Goal: Information Seeking & Learning: Learn about a topic

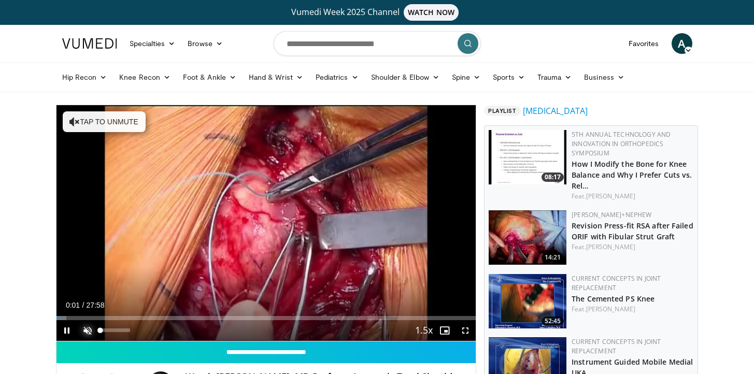
click at [91, 332] on span "Video Player" at bounding box center [87, 330] width 21 height 21
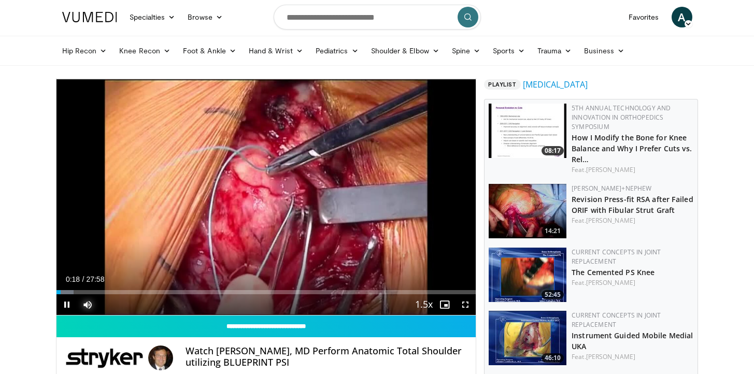
scroll to position [17, 0]
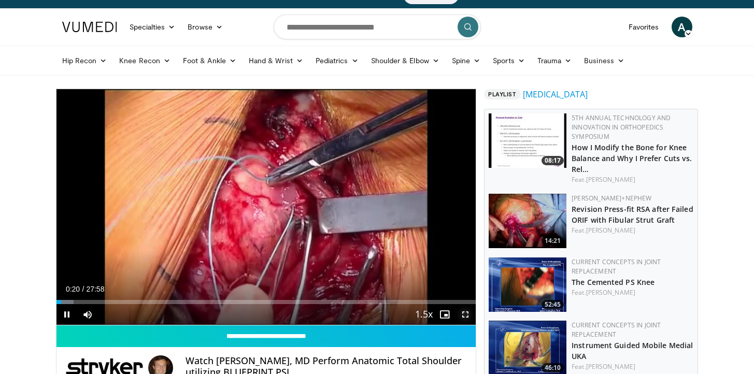
click at [462, 317] on span "Video Player" at bounding box center [465, 314] width 21 height 21
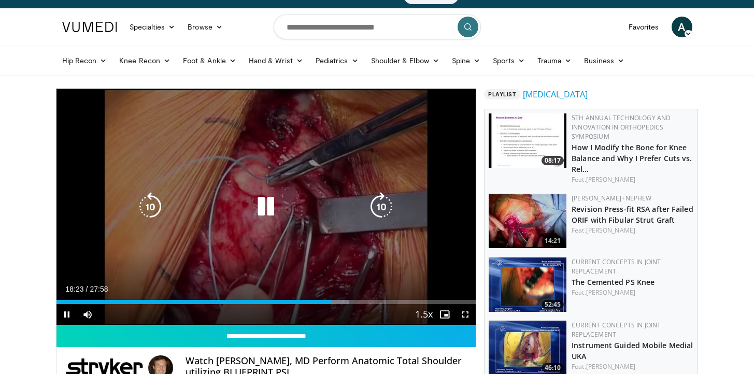
click at [269, 211] on icon "Video Player" at bounding box center [265, 206] width 29 height 29
click at [262, 205] on icon "Video Player" at bounding box center [265, 206] width 29 height 29
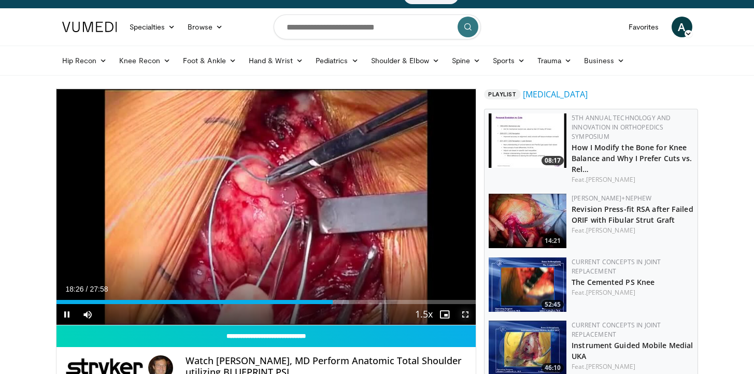
click at [466, 312] on span "Video Player" at bounding box center [465, 314] width 21 height 21
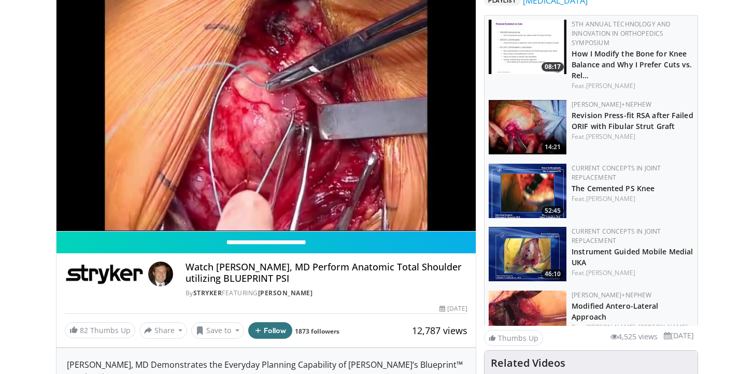
scroll to position [112, 0]
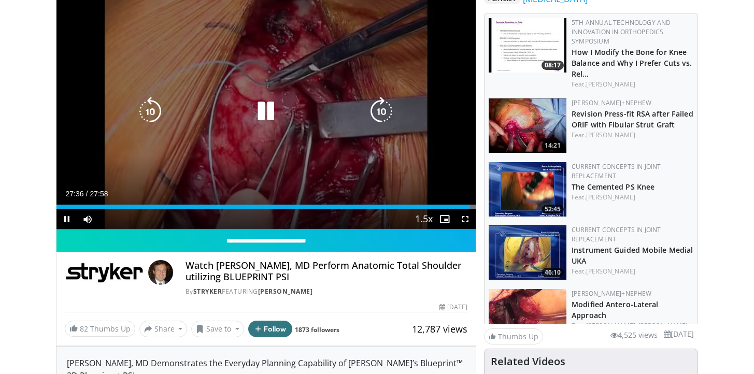
click at [261, 111] on icon "Video Player" at bounding box center [265, 111] width 29 height 29
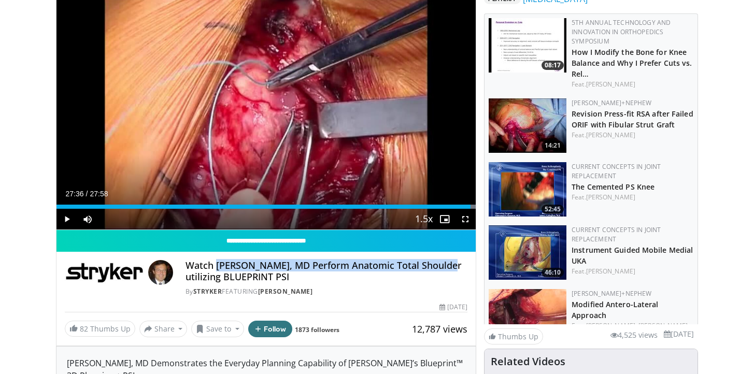
drag, startPoint x: 217, startPoint y: 267, endPoint x: 441, endPoint y: 267, distance: 224.9
click at [441, 267] on h4 "Watch Gilles Walch, MD Perform Anatomic Total Shoulder utilizing BLUEPRINT PSI" at bounding box center [327, 271] width 282 height 22
copy h4 "Gilles Walch, MD Perform Anatomic Total Shoulder"
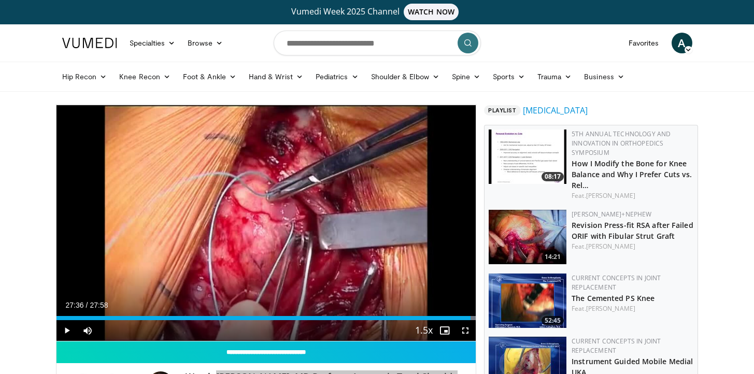
scroll to position [0, 0]
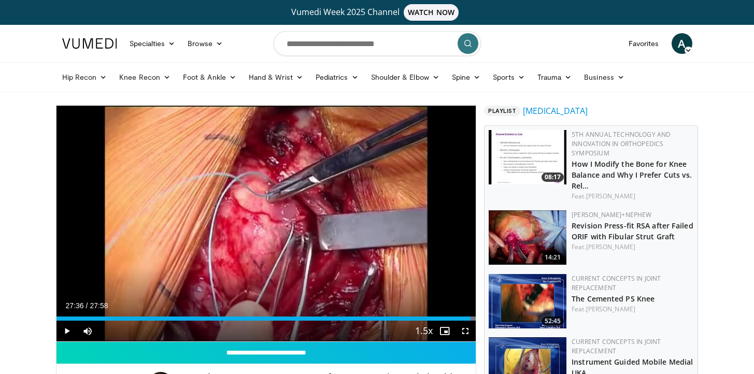
click at [376, 37] on input "Search topics, interventions" at bounding box center [377, 43] width 207 height 25
type input "**********"
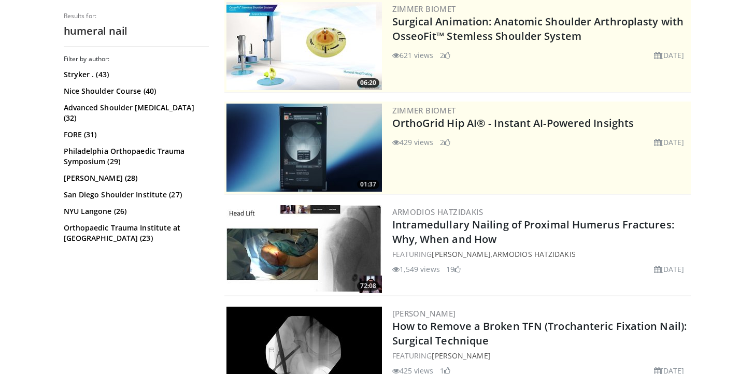
scroll to position [140, 0]
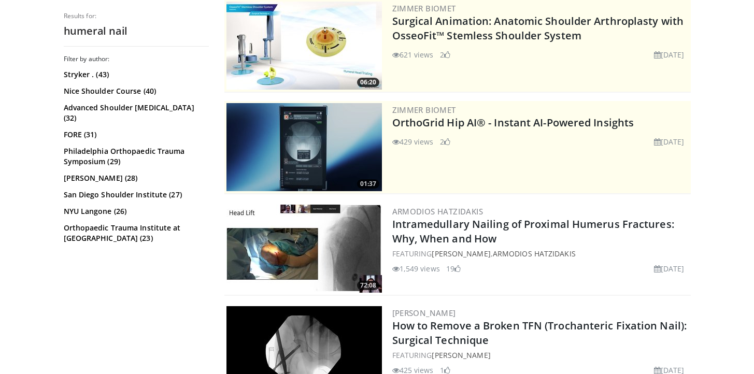
click at [300, 232] on img at bounding box center [303, 249] width 155 height 88
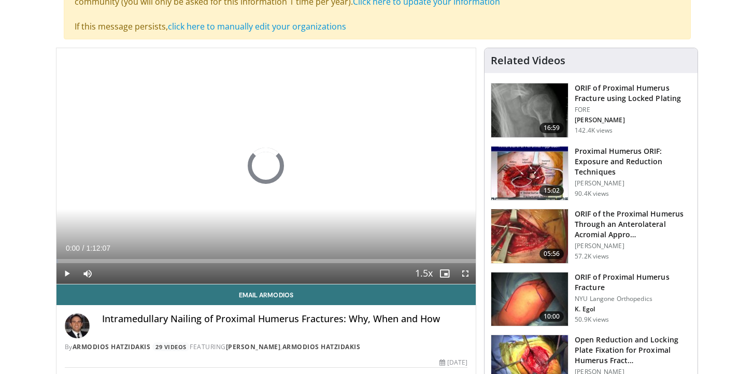
scroll to position [130, 0]
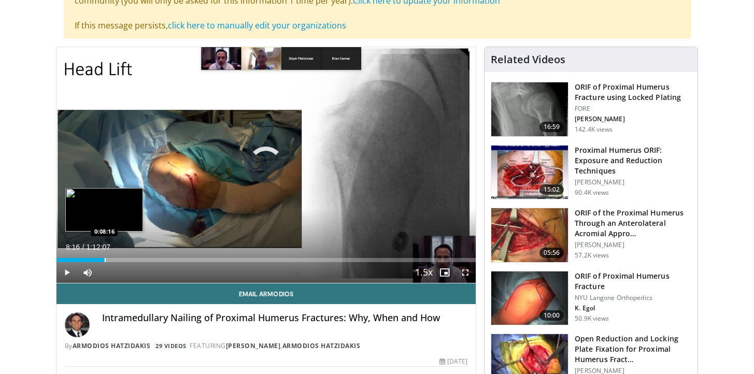
click at [105, 261] on div "Progress Bar" at bounding box center [105, 260] width 1 height 4
click at [113, 258] on div "Progress Bar" at bounding box center [113, 260] width 1 height 4
click at [124, 260] on div "Progress Bar" at bounding box center [124, 260] width 1 height 4
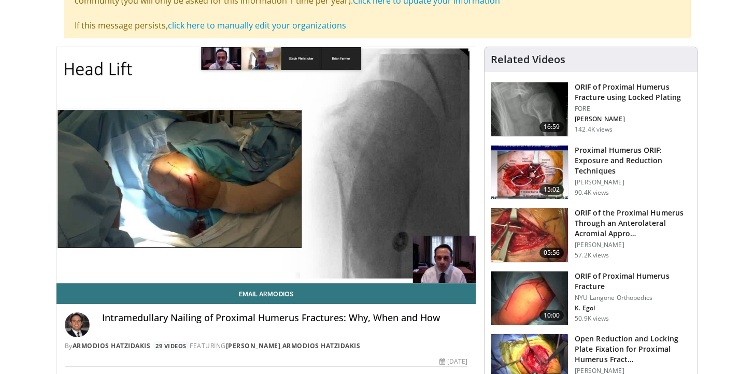
click at [134, 260] on video-js "**********" at bounding box center [266, 165] width 420 height 236
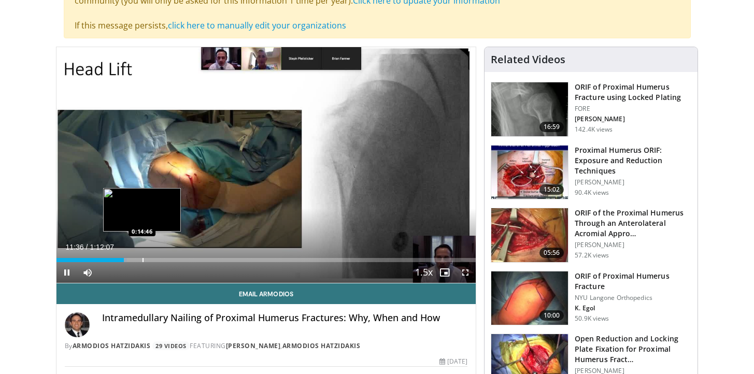
click at [142, 260] on div "Progress Bar" at bounding box center [142, 260] width 1 height 4
click at [155, 260] on div "Progress Bar" at bounding box center [155, 260] width 1 height 4
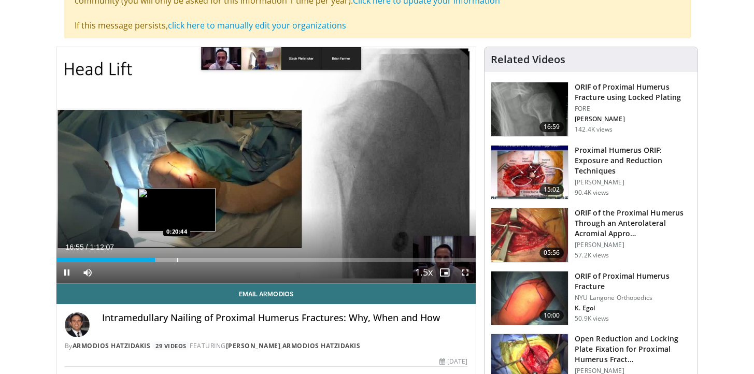
click at [177, 260] on div "Progress Bar" at bounding box center [177, 260] width 1 height 4
click at [191, 261] on div "Progress Bar" at bounding box center [191, 260] width 1 height 4
click at [199, 262] on div "Progress Bar" at bounding box center [199, 260] width 1 height 4
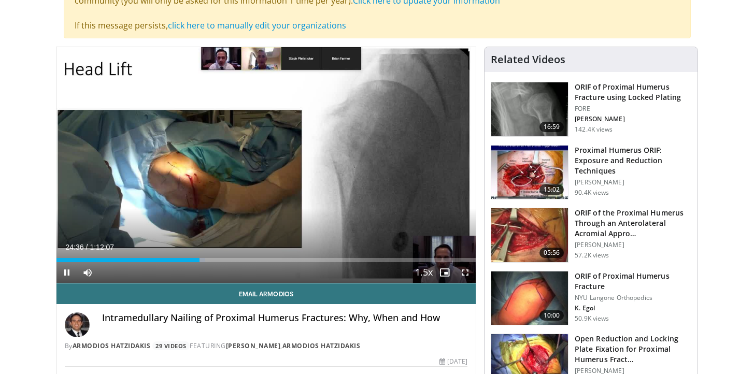
click at [208, 263] on div "Current Time 24:36 / Duration 1:12:07 Pause Skip Backward Skip Forward Mute Loa…" at bounding box center [266, 272] width 420 height 21
click at [209, 260] on div "Progress Bar" at bounding box center [209, 260] width 1 height 4
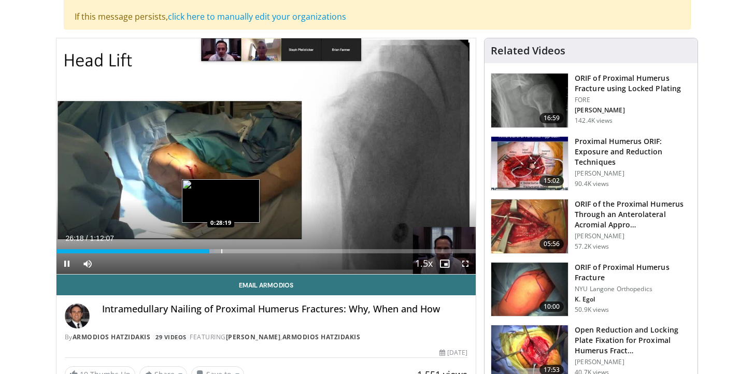
scroll to position [132, 0]
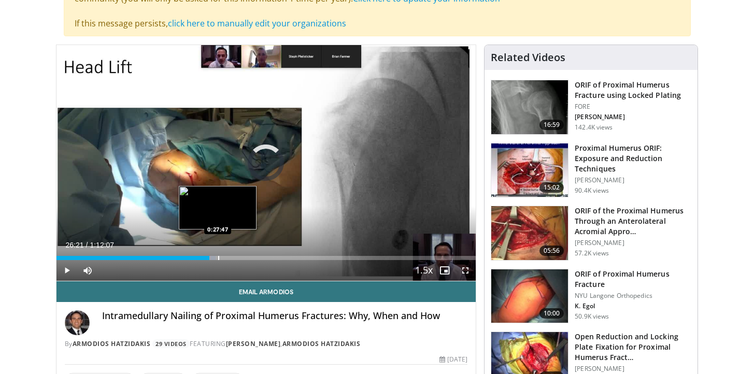
click at [218, 258] on div "Progress Bar" at bounding box center [218, 258] width 1 height 4
click at [234, 259] on div "Progress Bar" at bounding box center [234, 258] width 1 height 4
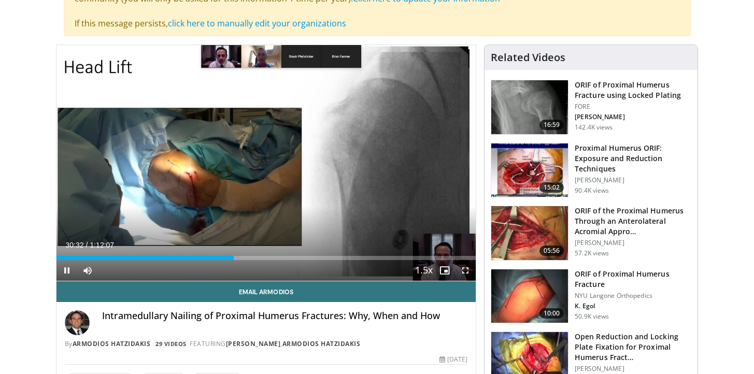
click at [247, 260] on div "Current Time 30:32 / Duration 1:12:07 Pause Skip Backward Skip Forward Mute Loa…" at bounding box center [266, 270] width 420 height 21
click at [250, 261] on div "Current Time 30:35 / Duration 1:12:07 Pause Skip Backward Skip Forward Mute Loa…" at bounding box center [266, 270] width 420 height 21
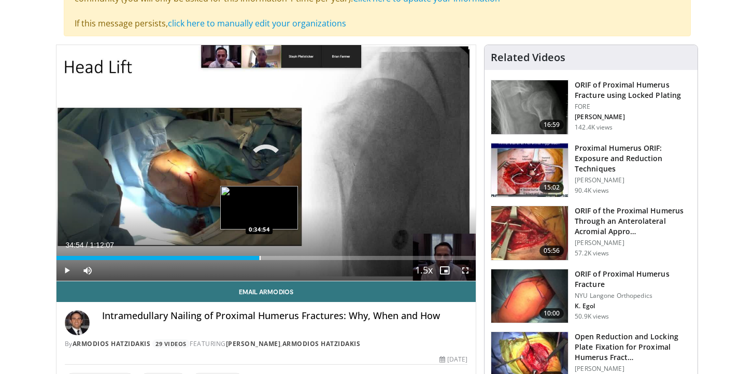
click at [260, 260] on div "Progress Bar" at bounding box center [260, 258] width 1 height 4
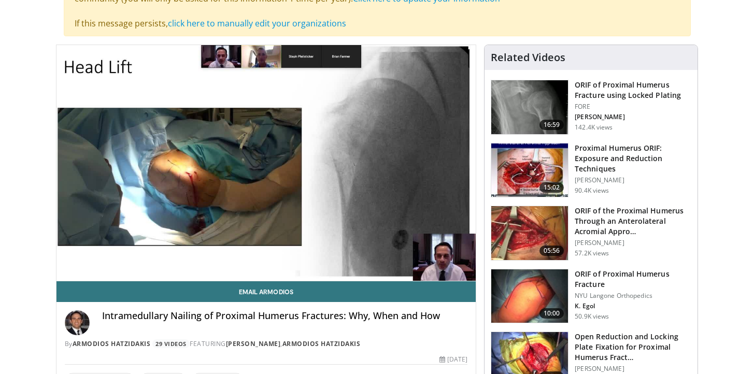
click at [269, 258] on video-js "**********" at bounding box center [266, 163] width 420 height 236
click at [271, 258] on video-js "**********" at bounding box center [266, 163] width 420 height 236
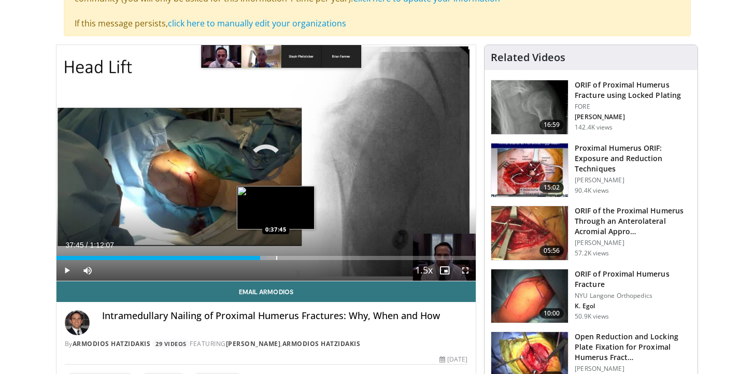
click at [276, 256] on div "Progress Bar" at bounding box center [276, 258] width 1 height 4
click at [272, 259] on div "Progress Bar" at bounding box center [272, 258] width 1 height 4
click at [265, 259] on div "Progress Bar" at bounding box center [265, 258] width 1 height 4
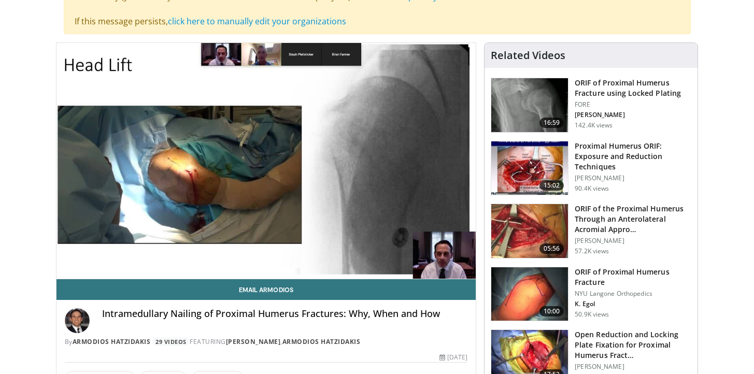
scroll to position [87, 0]
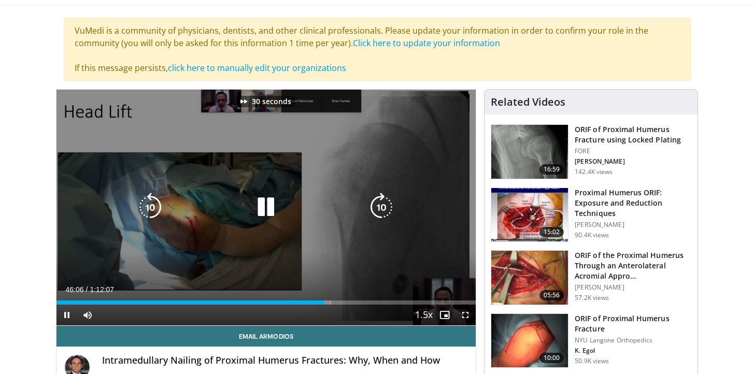
click at [277, 176] on div "30 seconds Tap to unmute" at bounding box center [266, 208] width 420 height 236
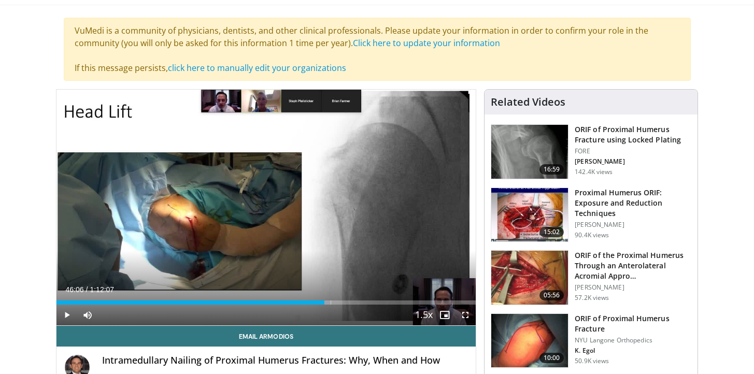
scroll to position [0, 0]
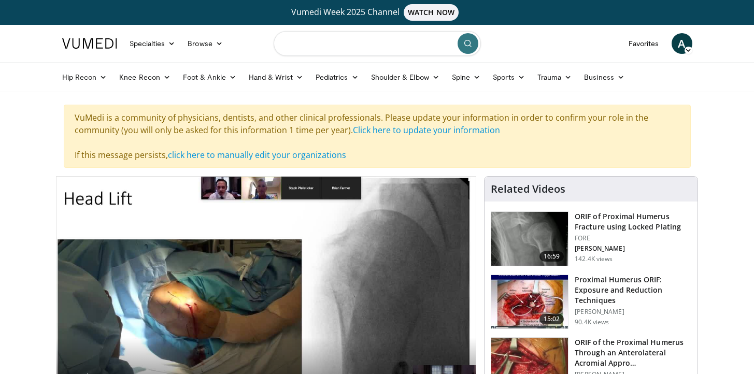
click at [290, 51] on input "Search topics, interventions" at bounding box center [377, 43] width 207 height 25
type input "**********"
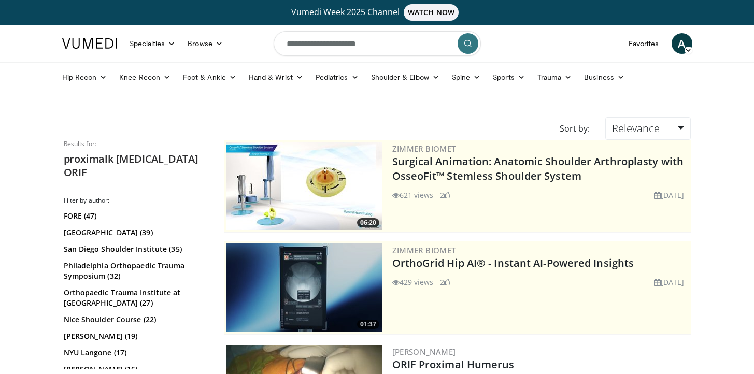
click at [331, 47] on input "**********" at bounding box center [377, 43] width 207 height 25
click at [324, 46] on input "**********" at bounding box center [377, 43] width 207 height 25
type input "**********"
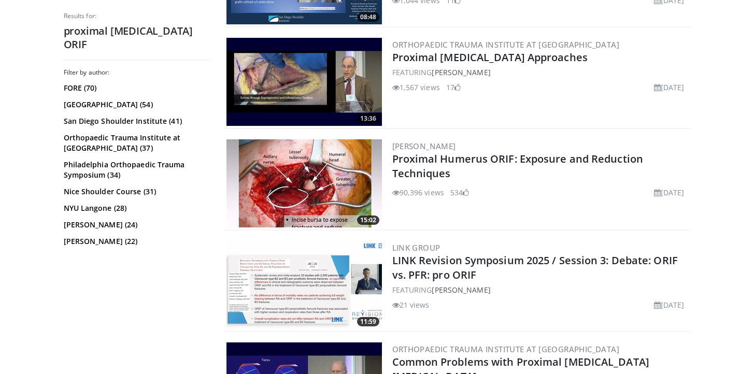
scroll to position [1333, 0]
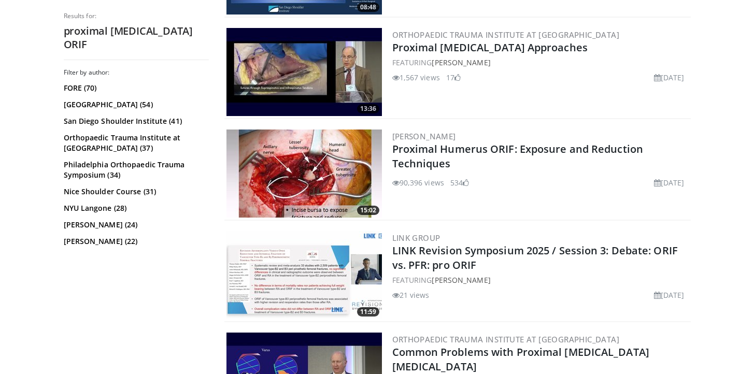
click at [273, 183] on img at bounding box center [303, 174] width 155 height 88
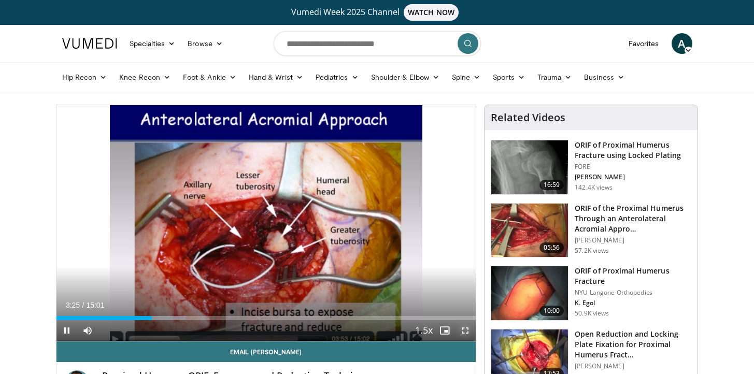
click at [464, 332] on span "Video Player" at bounding box center [465, 330] width 21 height 21
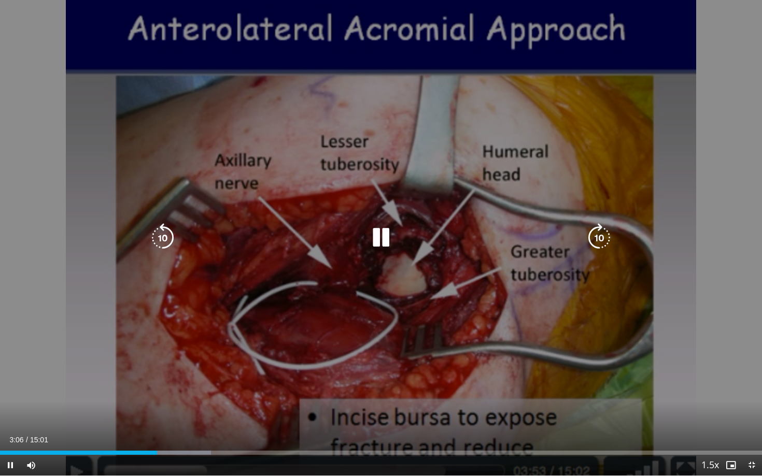
click at [504, 284] on div "30 seconds Tap to unmute" at bounding box center [381, 238] width 762 height 476
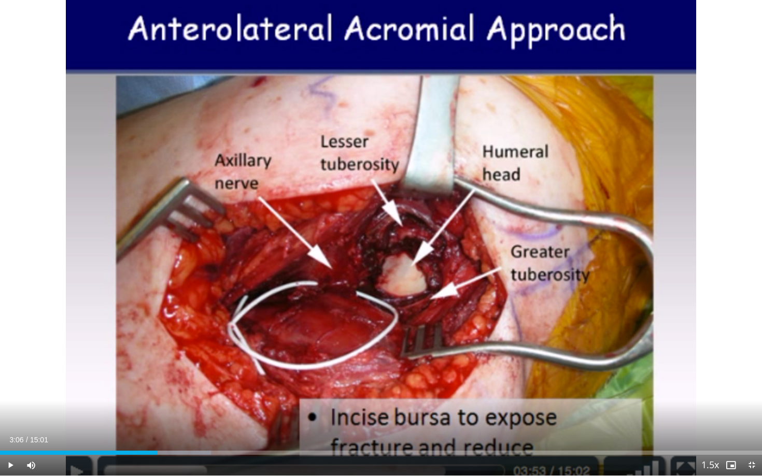
click at [504, 283] on div "30 seconds Tap to unmute" at bounding box center [381, 238] width 762 height 476
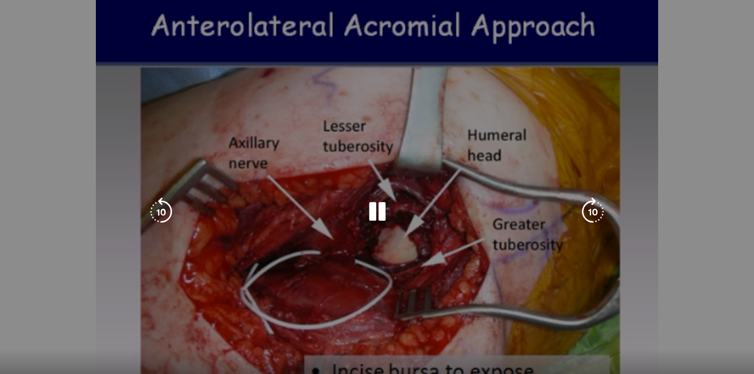
scroll to position [147, 0]
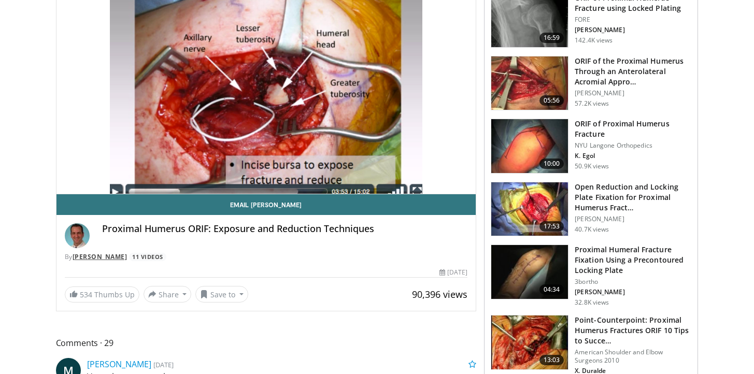
drag, startPoint x: 102, startPoint y: 231, endPoint x: 140, endPoint y: 260, distance: 47.8
click at [140, 260] on div "Proximal Humerus ORIF: Exposure and Reduction Techniques By Michael J Gardner 1…" at bounding box center [266, 242] width 403 height 38
copy div "Proximal Humerus ORIF: Exposure and Reduction Techniques By Michael J Gardner"
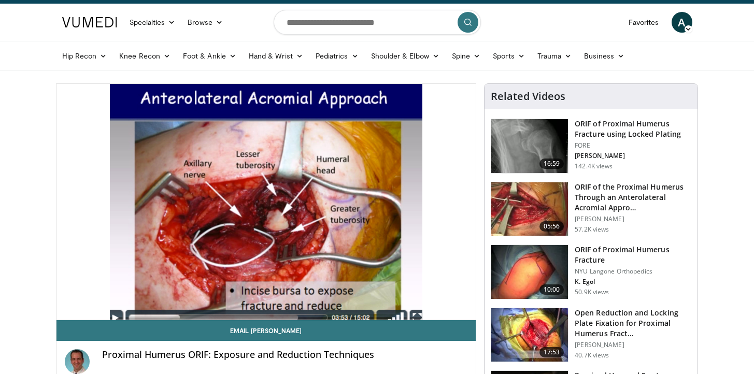
scroll to position [0, 0]
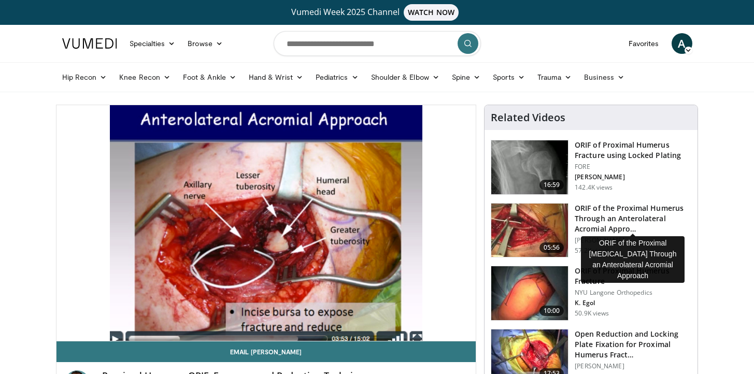
click at [606, 215] on h3 "ORIF of the Proximal Humerus Through an Anterolateral Acromial Appro…" at bounding box center [633, 218] width 117 height 31
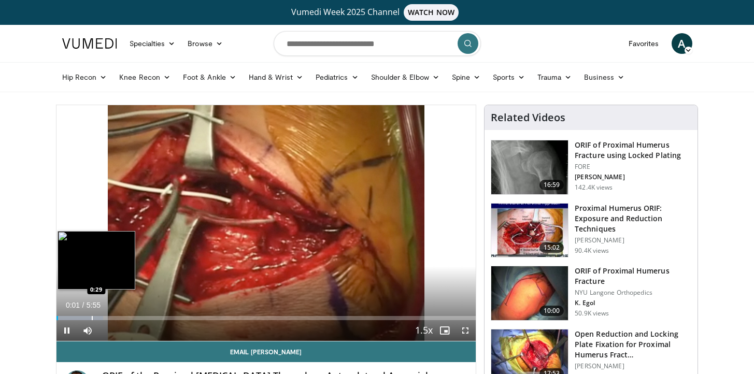
click at [92, 316] on div "Progress Bar" at bounding box center [92, 318] width 1 height 4
click at [109, 318] on div "Progress Bar" at bounding box center [109, 318] width 1 height 4
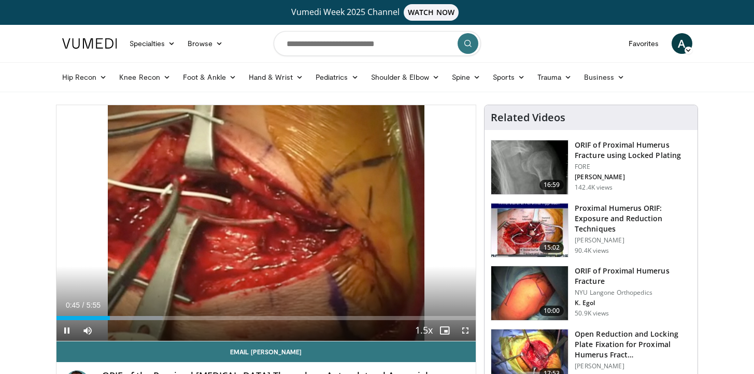
click at [124, 321] on div "Current Time 0:45 / Duration 5:55 Pause Skip Backward Skip Forward Mute Loaded …" at bounding box center [266, 330] width 420 height 21
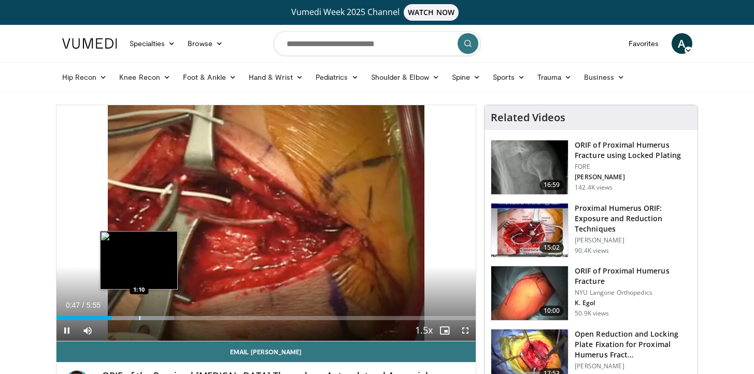
click at [139, 315] on div "Loaded : 28.16% 0:47 1:10" at bounding box center [266, 315] width 420 height 10
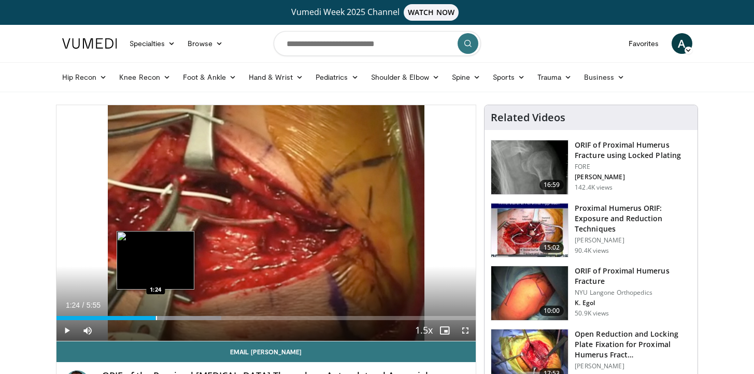
click at [155, 314] on div "Loaded : 39.30% 1:24 1:24" at bounding box center [266, 315] width 420 height 10
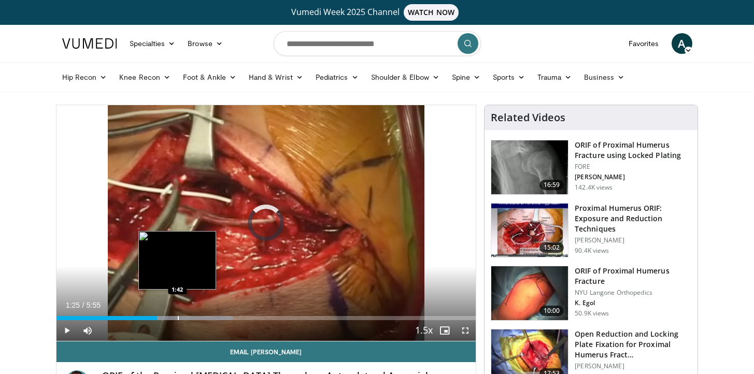
click at [178, 318] on div "Progress Bar" at bounding box center [178, 318] width 1 height 4
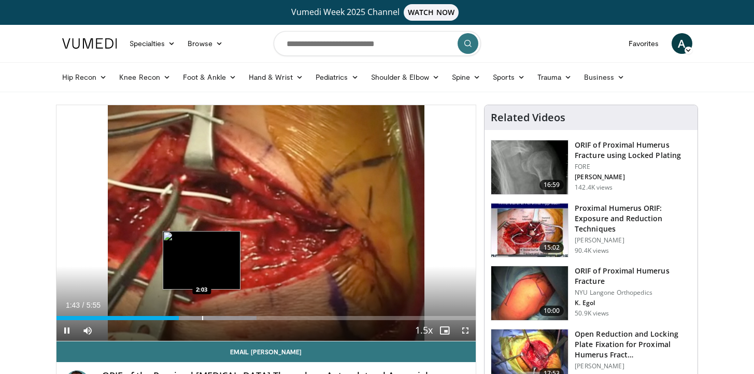
click at [202, 319] on div "Progress Bar" at bounding box center [202, 318] width 1 height 4
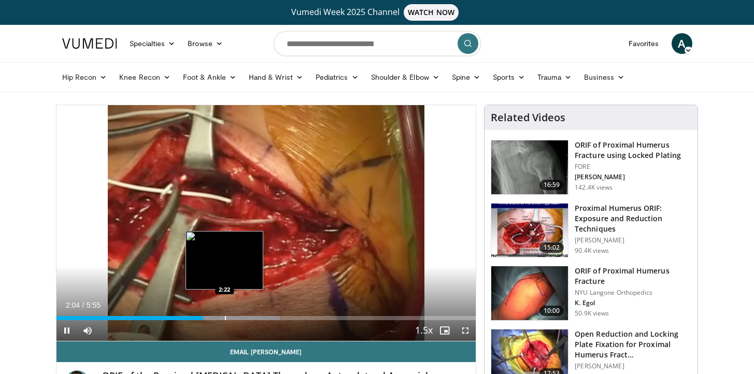
click at [225, 319] on div "Progress Bar" at bounding box center [225, 318] width 1 height 4
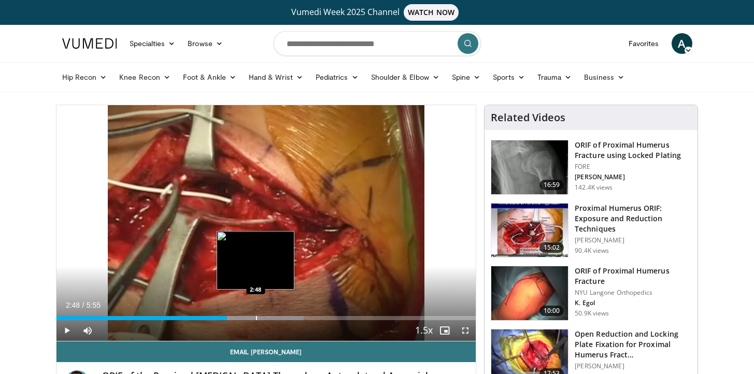
click at [255, 315] on div "Loaded : 58.96% 2:24 2:48" at bounding box center [266, 315] width 420 height 10
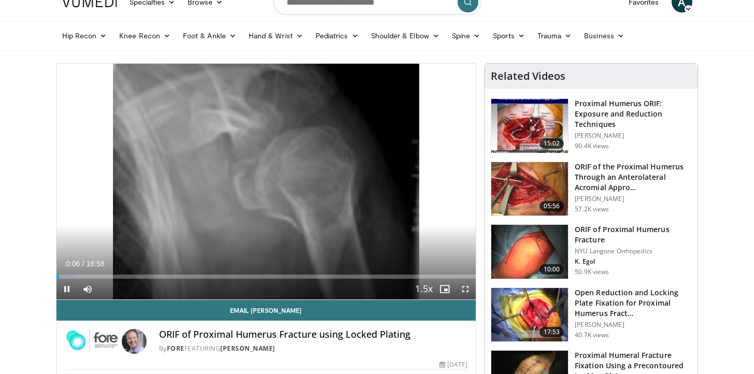
scroll to position [42, 0]
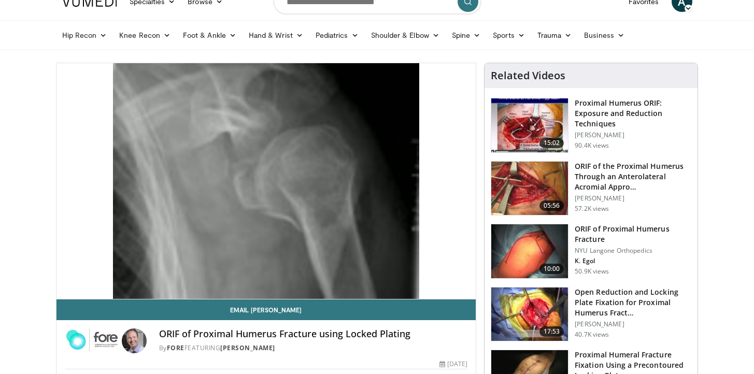
click at [524, 243] on img at bounding box center [529, 251] width 77 height 54
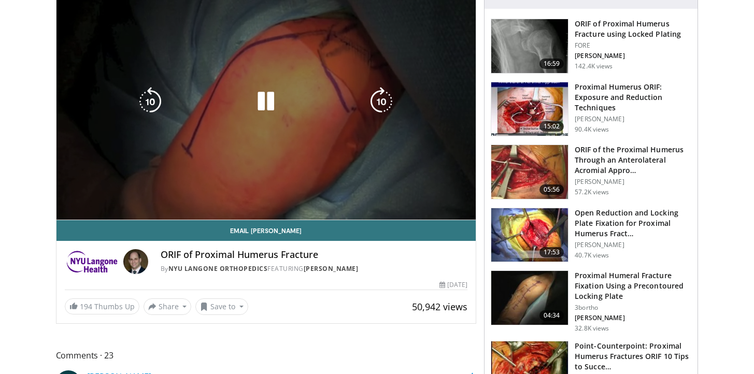
scroll to position [119, 0]
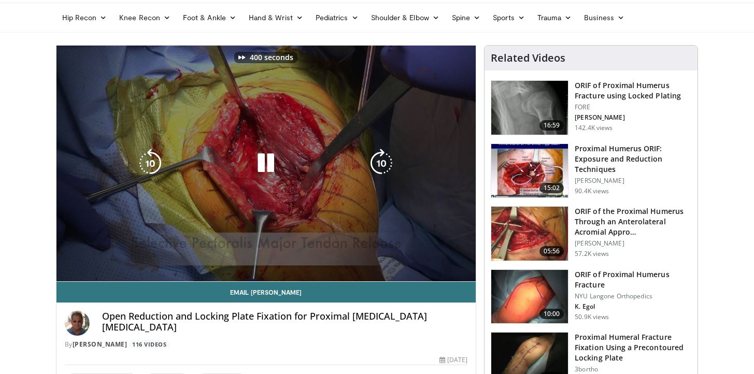
scroll to position [60, 0]
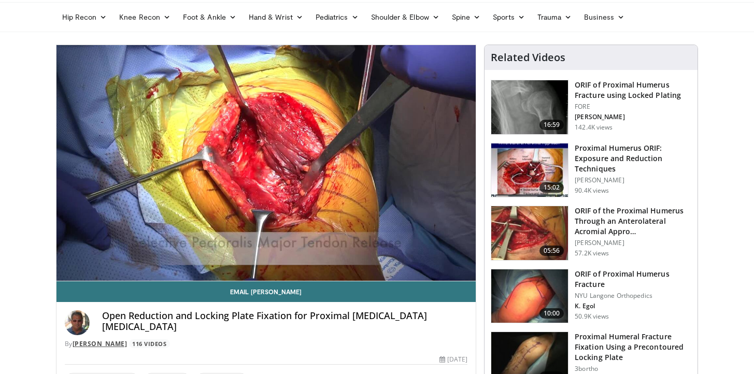
drag, startPoint x: 103, startPoint y: 315, endPoint x: 163, endPoint y: 343, distance: 66.3
click at [163, 343] on div "Open Reduction and Locking Plate Fixation for Proximal [MEDICAL_DATA] [MEDICAL_…" at bounding box center [266, 329] width 403 height 38
copy div "Open Reduction and Locking Plate Fixation for Proximal [MEDICAL_DATA] [MEDICAL_…"
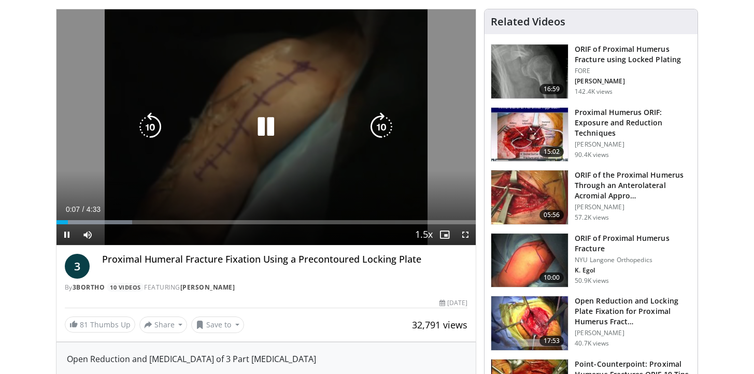
scroll to position [96, 0]
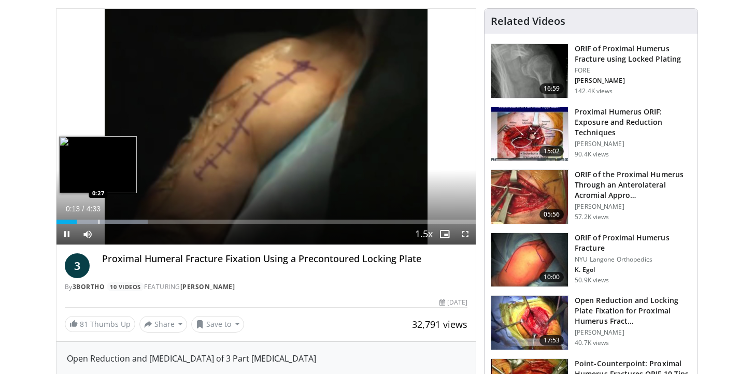
click at [98, 221] on div "Progress Bar" at bounding box center [98, 222] width 1 height 4
click at [110, 223] on div "Progress Bar" at bounding box center [110, 222] width 1 height 4
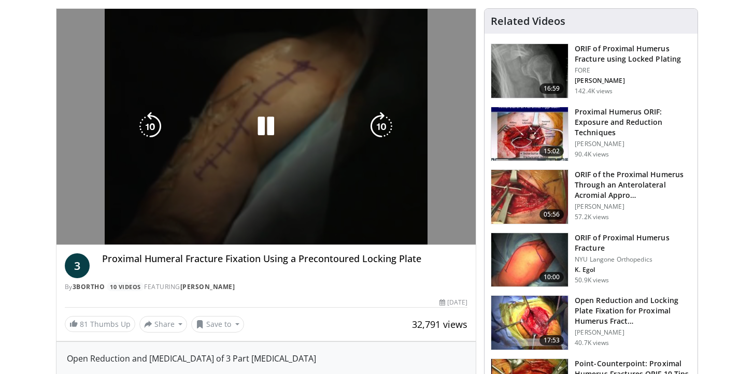
click at [121, 223] on div "10 seconds Tap to unmute" at bounding box center [266, 127] width 420 height 236
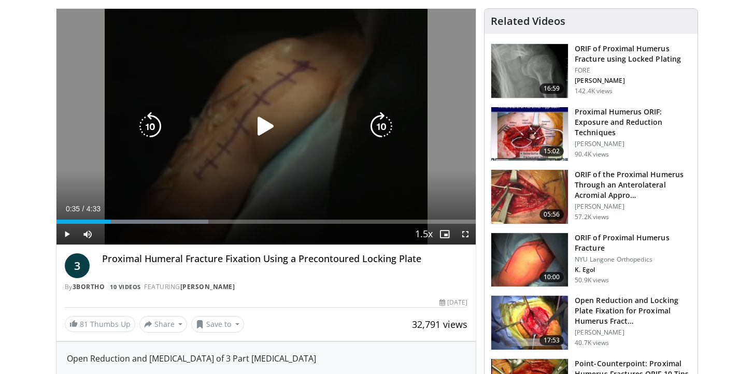
click at [134, 174] on div "10 seconds Tap to unmute" at bounding box center [266, 127] width 420 height 236
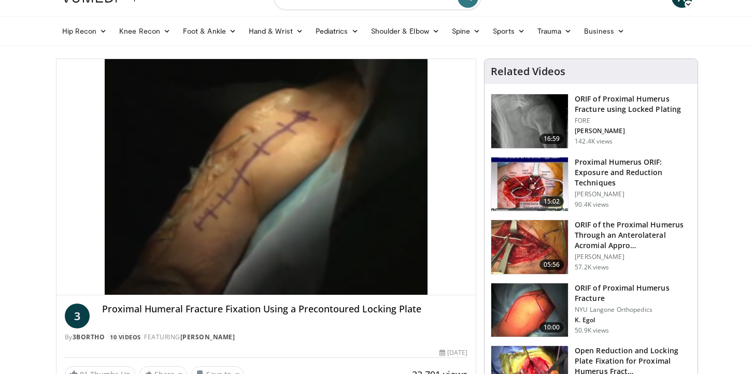
scroll to position [45, 0]
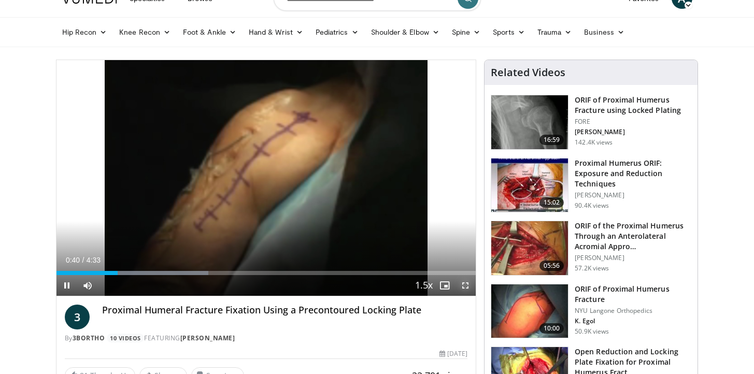
click at [466, 284] on span "Video Player" at bounding box center [465, 285] width 21 height 21
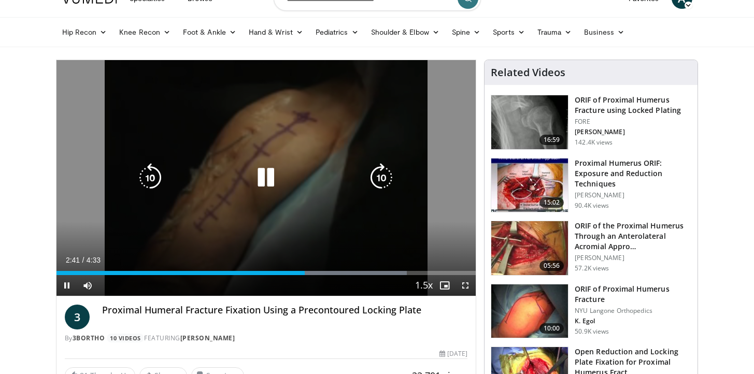
click at [269, 182] on icon "Video Player" at bounding box center [265, 177] width 29 height 29
